Goal: Information Seeking & Learning: Learn about a topic

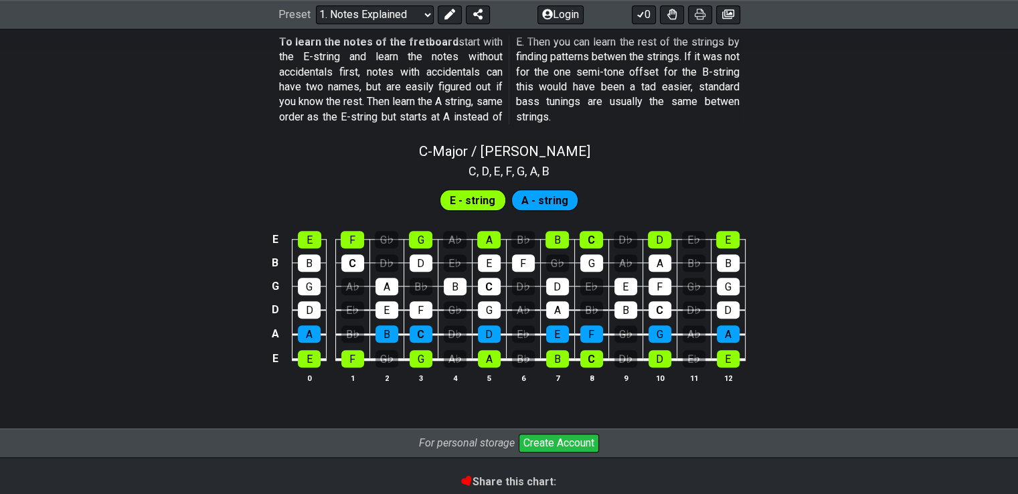
scroll to position [1272, 0]
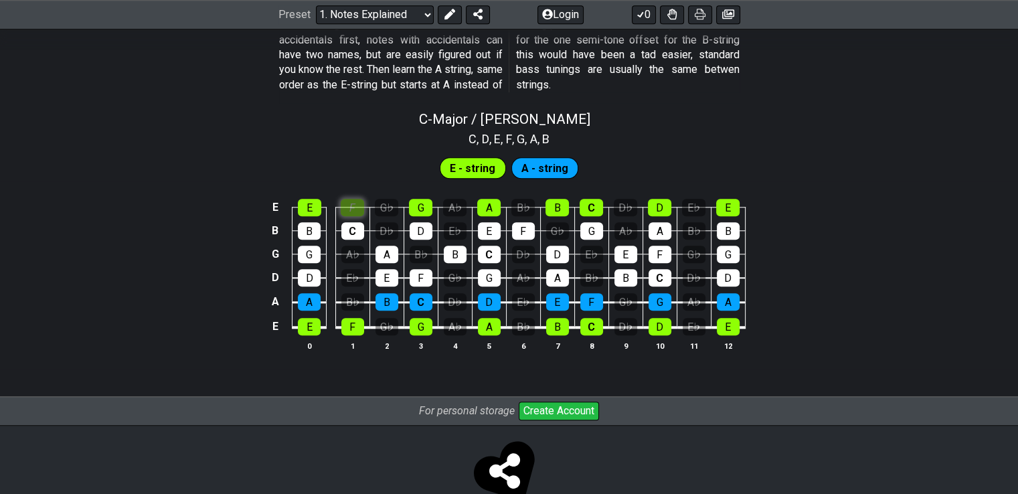
click at [362, 206] on div "F" at bounding box center [352, 207] width 23 height 17
click at [354, 206] on div "F" at bounding box center [352, 207] width 23 height 17
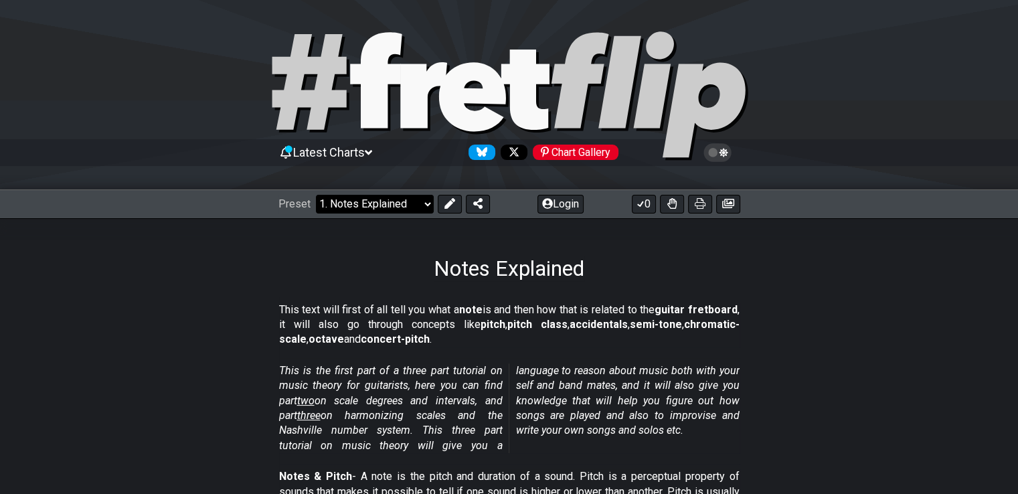
click at [402, 200] on select "Welcome to #fretflip! Initial Preset Custom Preset Minor Pentatonic Major Penta…" at bounding box center [375, 204] width 118 height 19
click at [402, 204] on select "Welcome to #fretflip! Initial Preset Custom Preset Minor Pentatonic Major Penta…" at bounding box center [375, 204] width 118 height 19
click at [316, 195] on select "Welcome to #fretflip! Initial Preset Custom Preset Minor Pentatonic Major Penta…" at bounding box center [375, 204] width 118 height 19
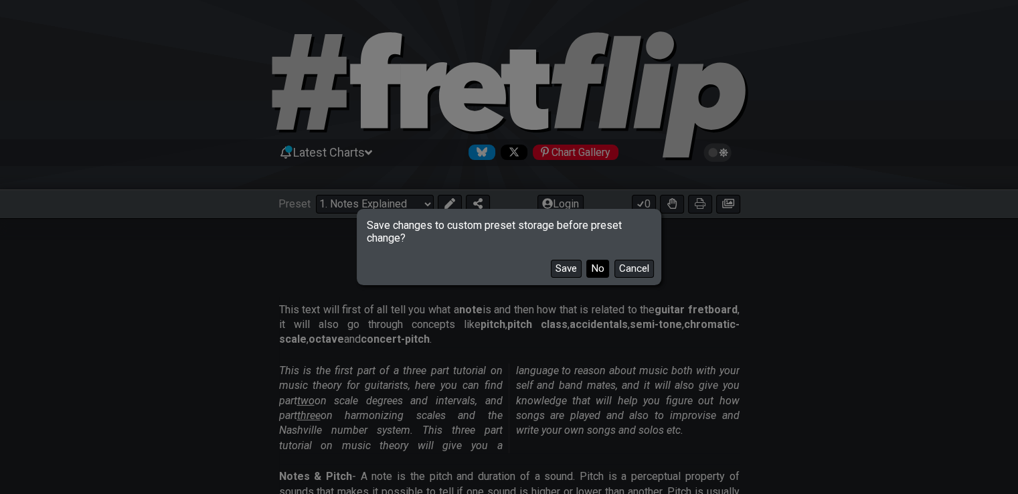
click at [595, 271] on button "No" at bounding box center [597, 269] width 23 height 18
select select "/major-pentatonic"
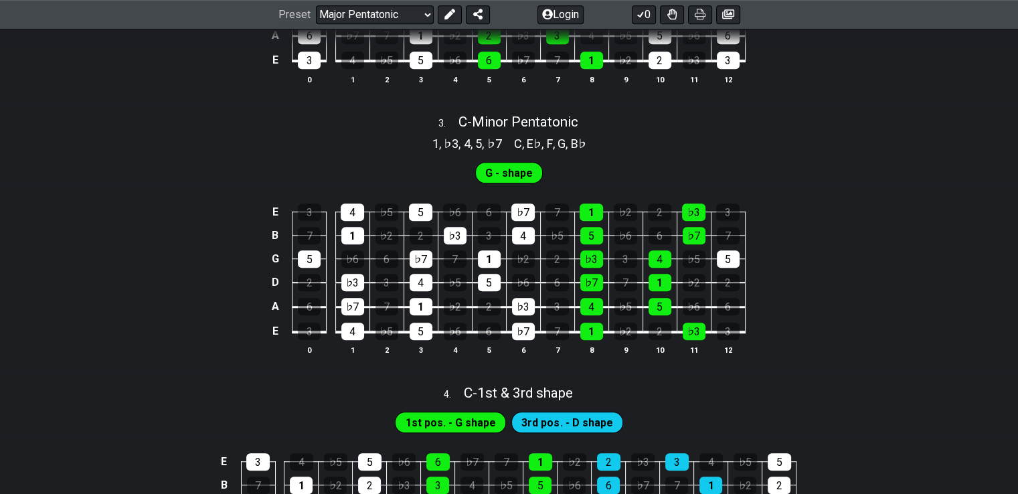
scroll to position [1138, 0]
